Goal: Find specific page/section: Find specific page/section

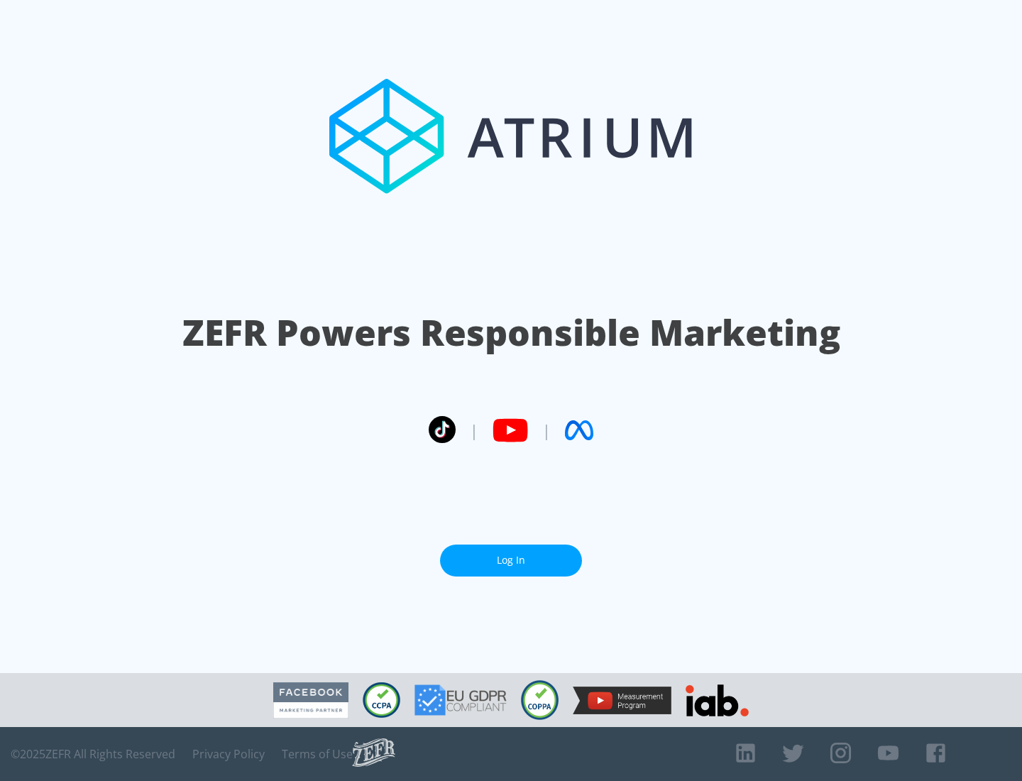
click at [511, 560] on link "Log In" at bounding box center [511, 561] width 142 height 32
